Goal: Task Accomplishment & Management: Manage account settings

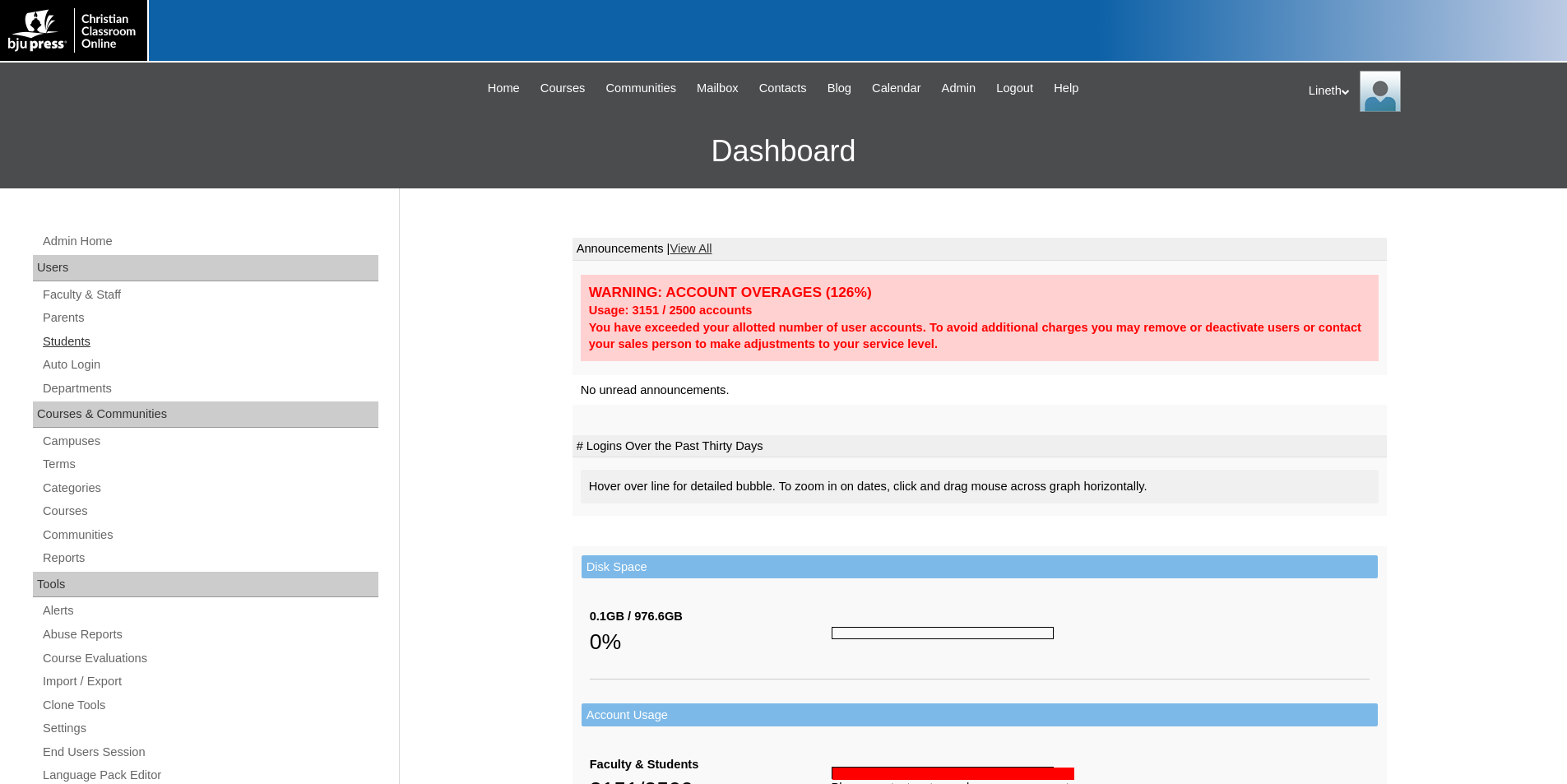
click at [78, 338] on link "Students" at bounding box center [210, 342] width 338 height 20
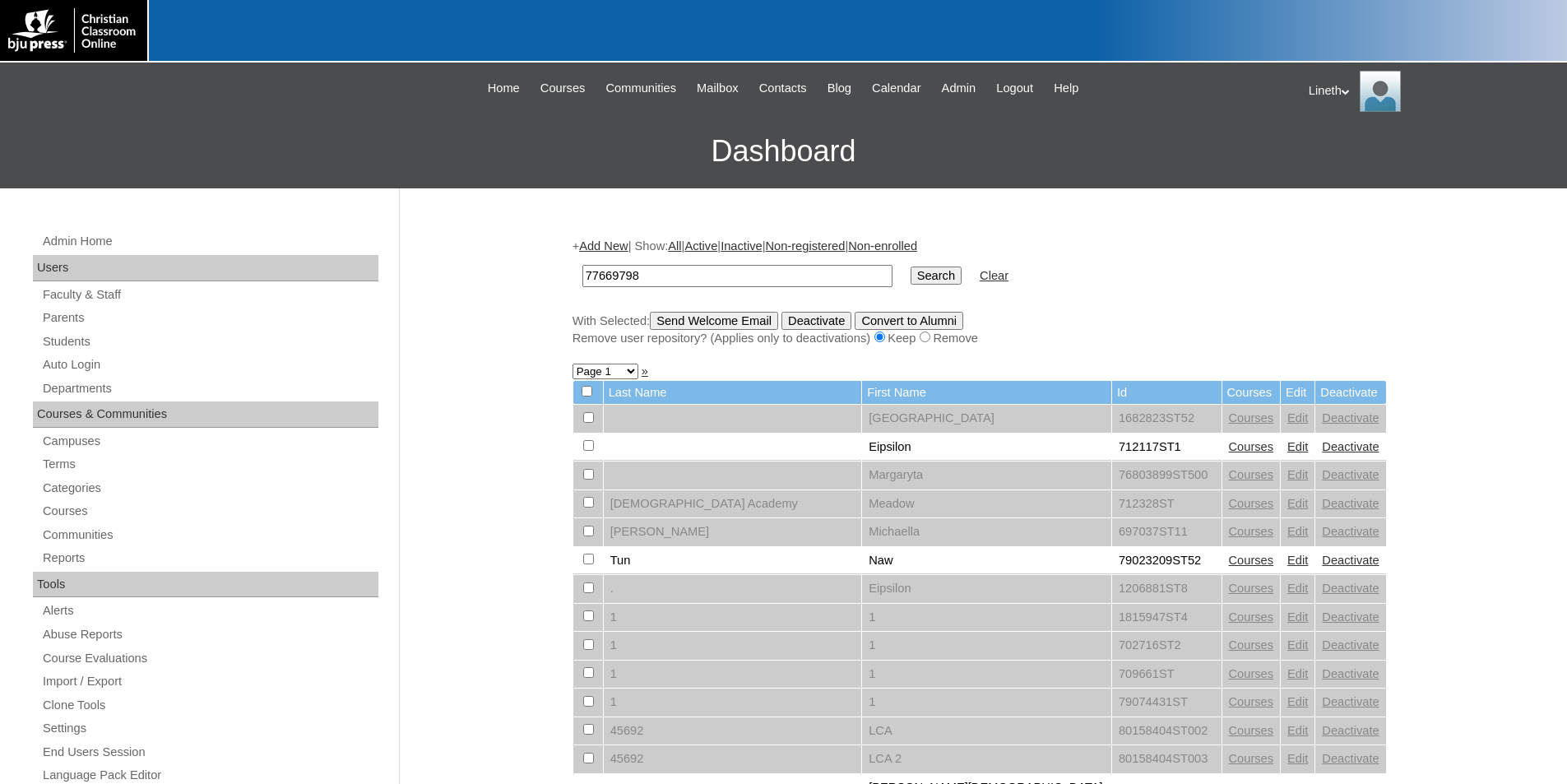
type input "77669798"
click at [910, 274] on input "Search" at bounding box center [936, 275] width 51 height 18
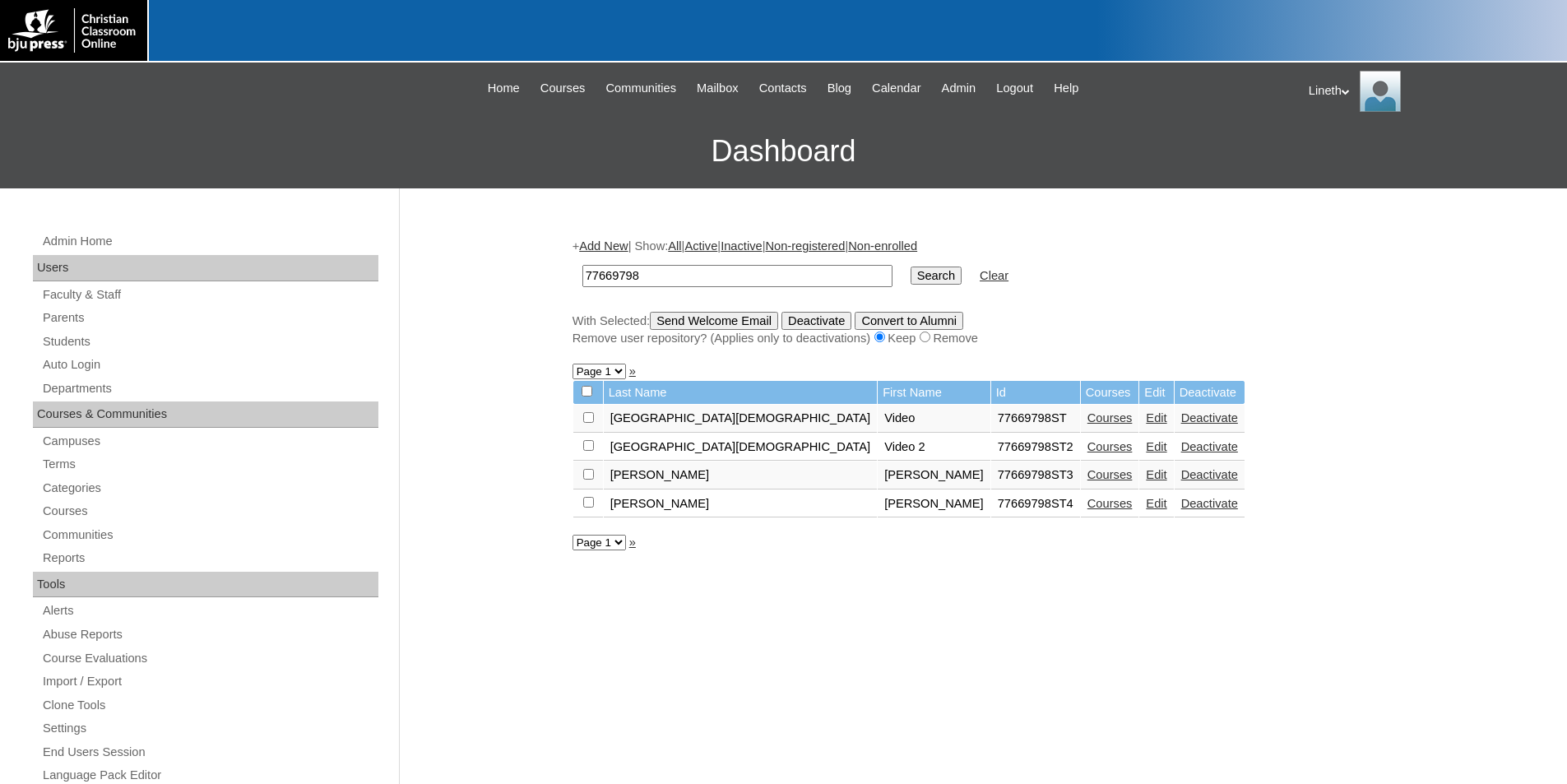
click at [1146, 504] on link "Edit" at bounding box center [1156, 503] width 20 height 14
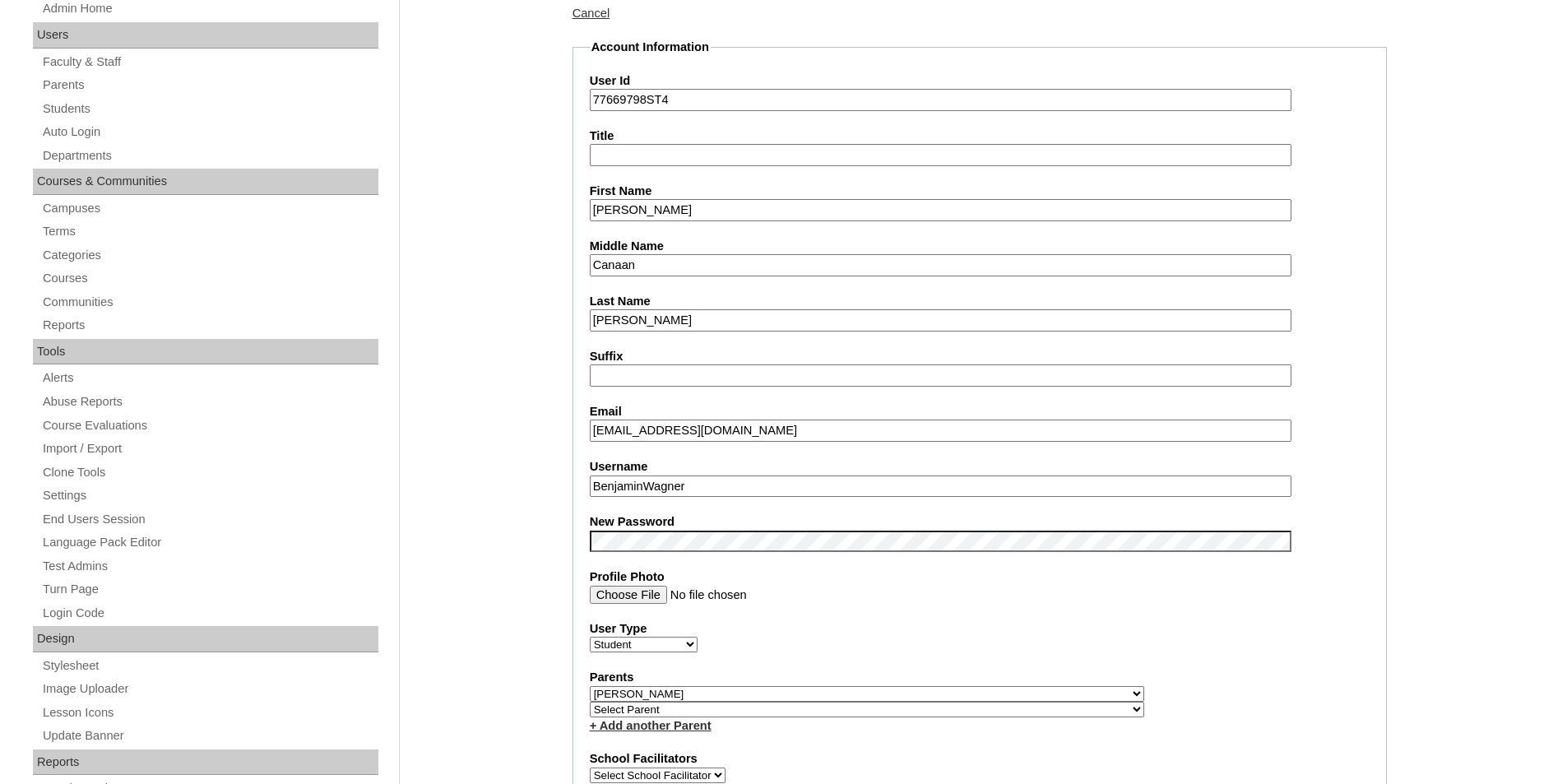
scroll to position [247, 0]
